Goal: Find contact information: Find contact information

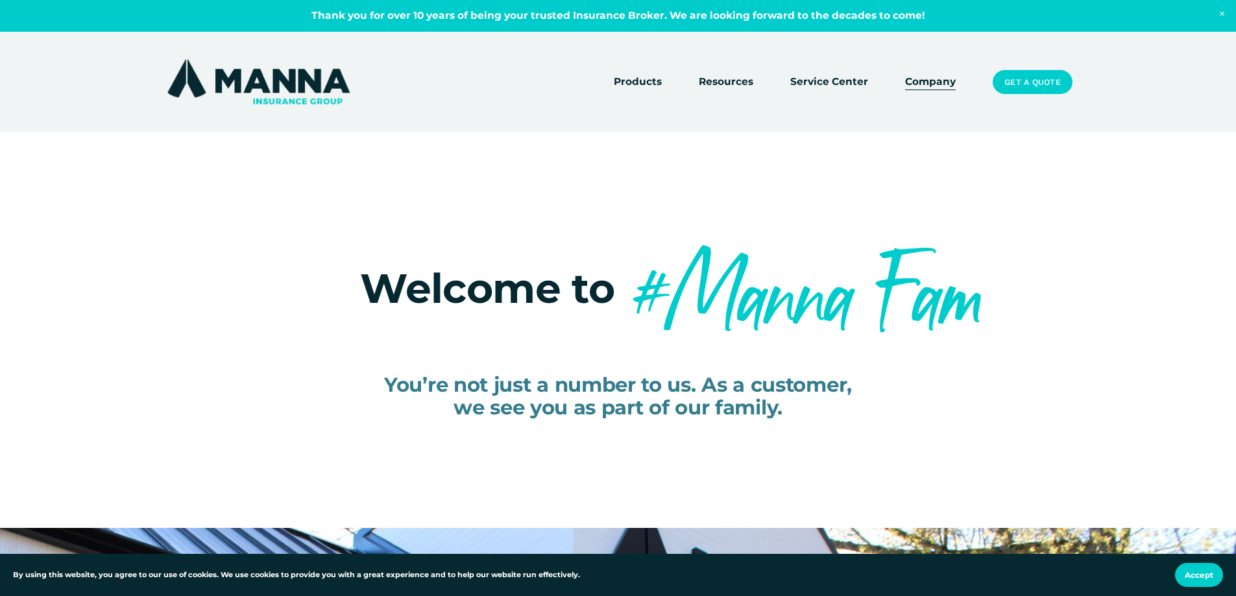
click at [684, 439] on div "You’re not just a number to us. As a customer, we see you as part of our family." at bounding box center [618, 410] width 603 height 73
click at [1224, 13] on span "Close Announcement" at bounding box center [1222, 14] width 28 height 28
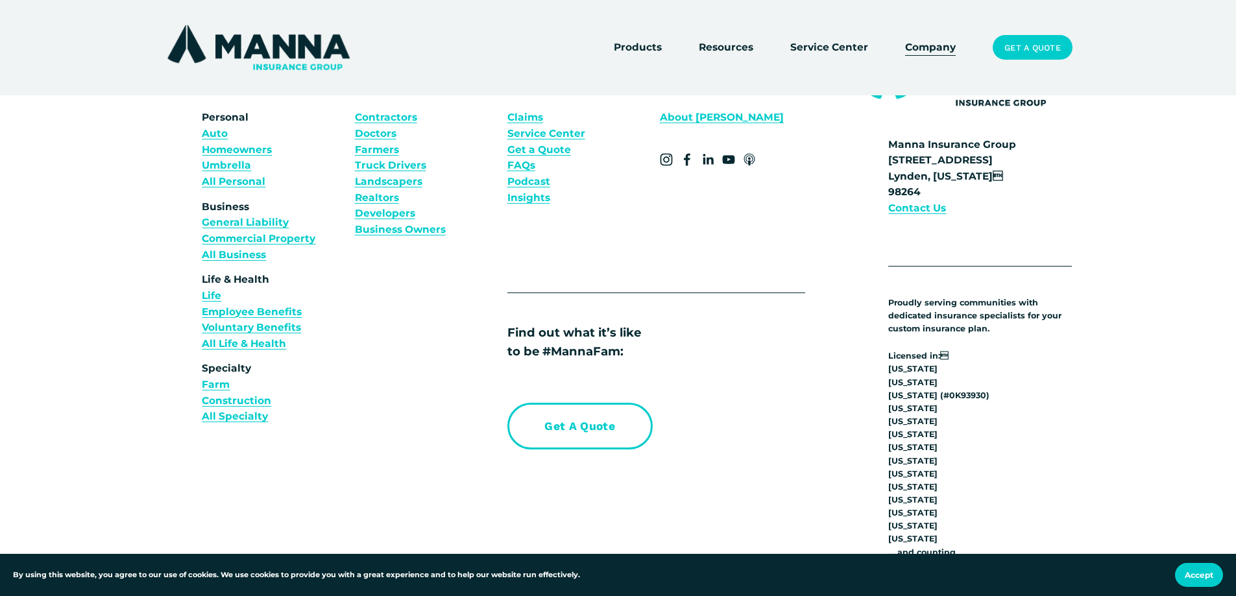
scroll to position [9845, 0]
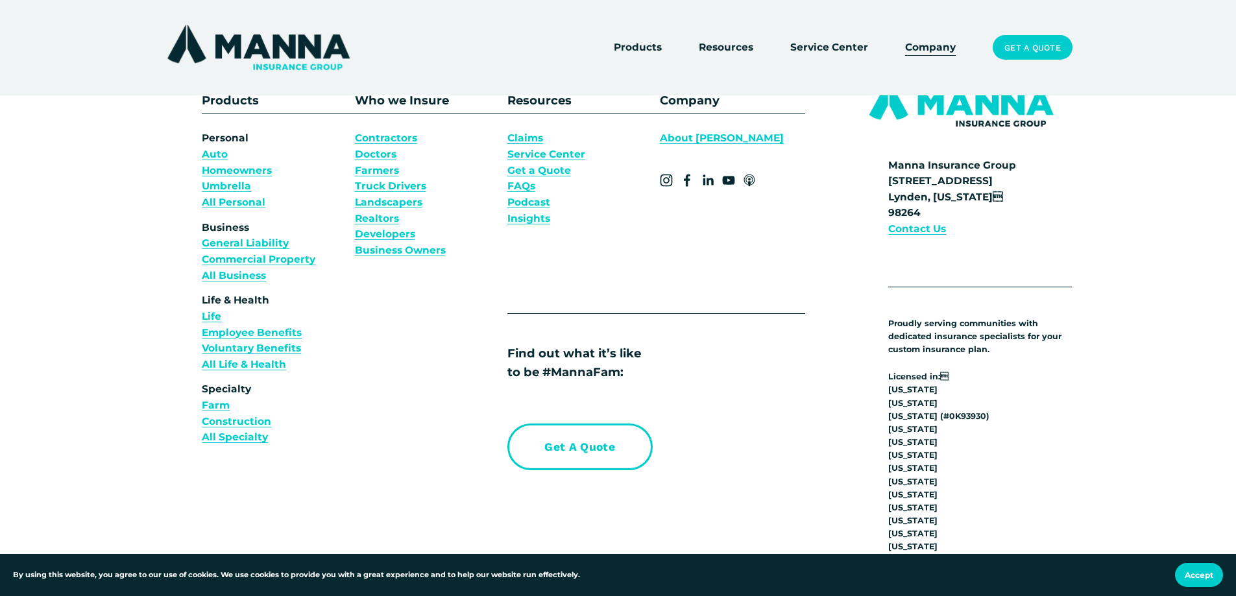
click at [933, 222] on strong "Contact Us" at bounding box center [917, 228] width 58 height 12
